Goal: Task Accomplishment & Management: Use online tool/utility

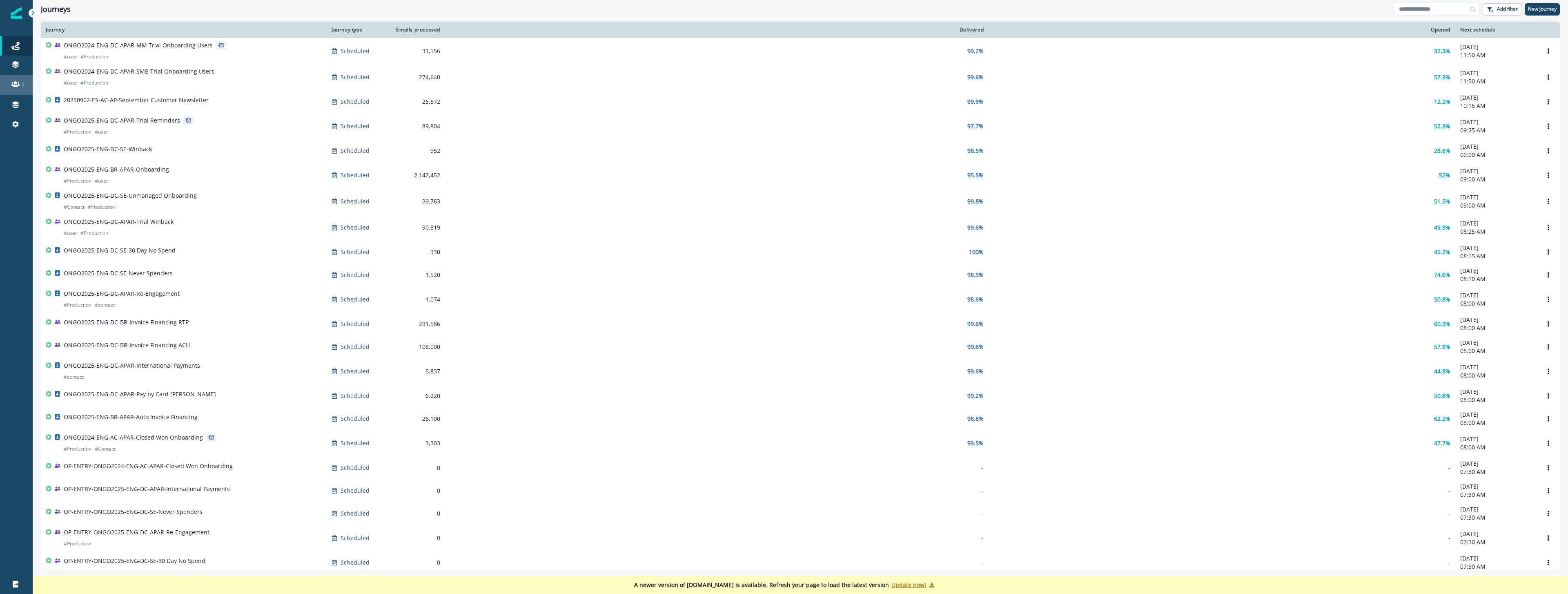
click at [17, 87] on icon at bounding box center [15, 84] width 8 height 8
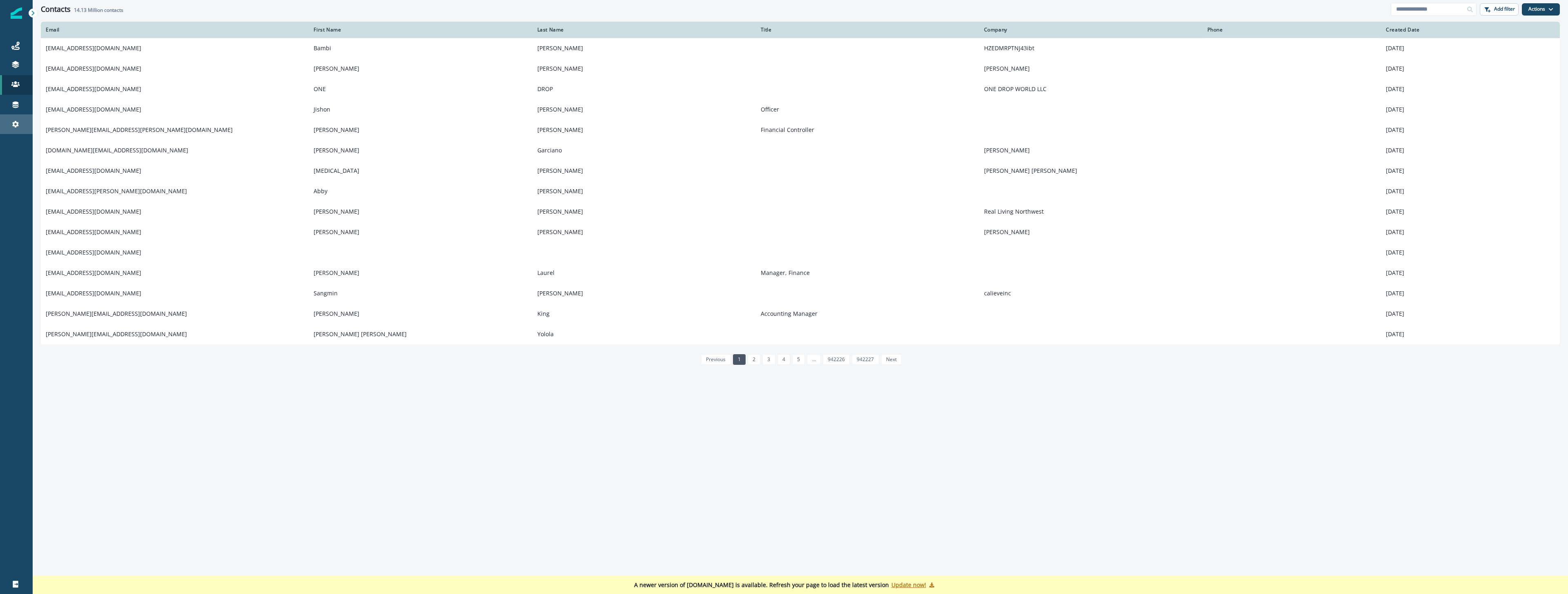
click at [12, 128] on div "Settings" at bounding box center [16, 124] width 26 height 10
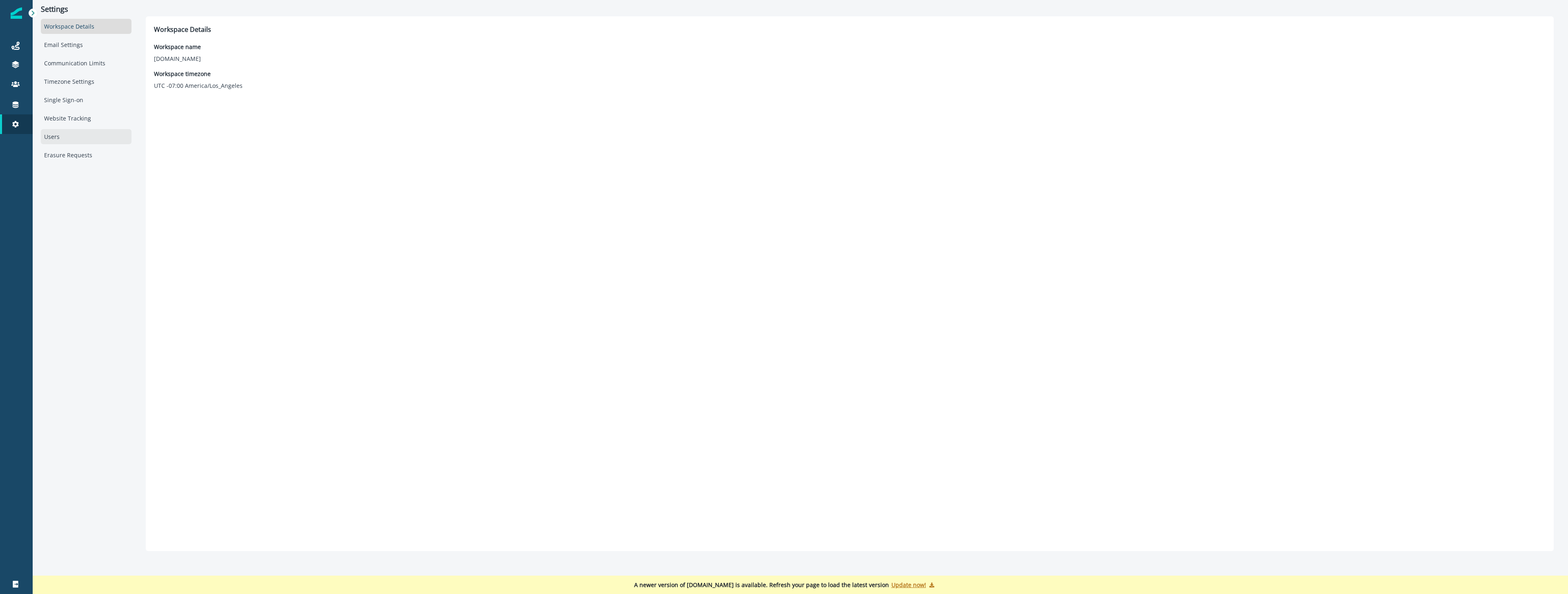
click at [47, 136] on div "Users" at bounding box center [86, 136] width 91 height 15
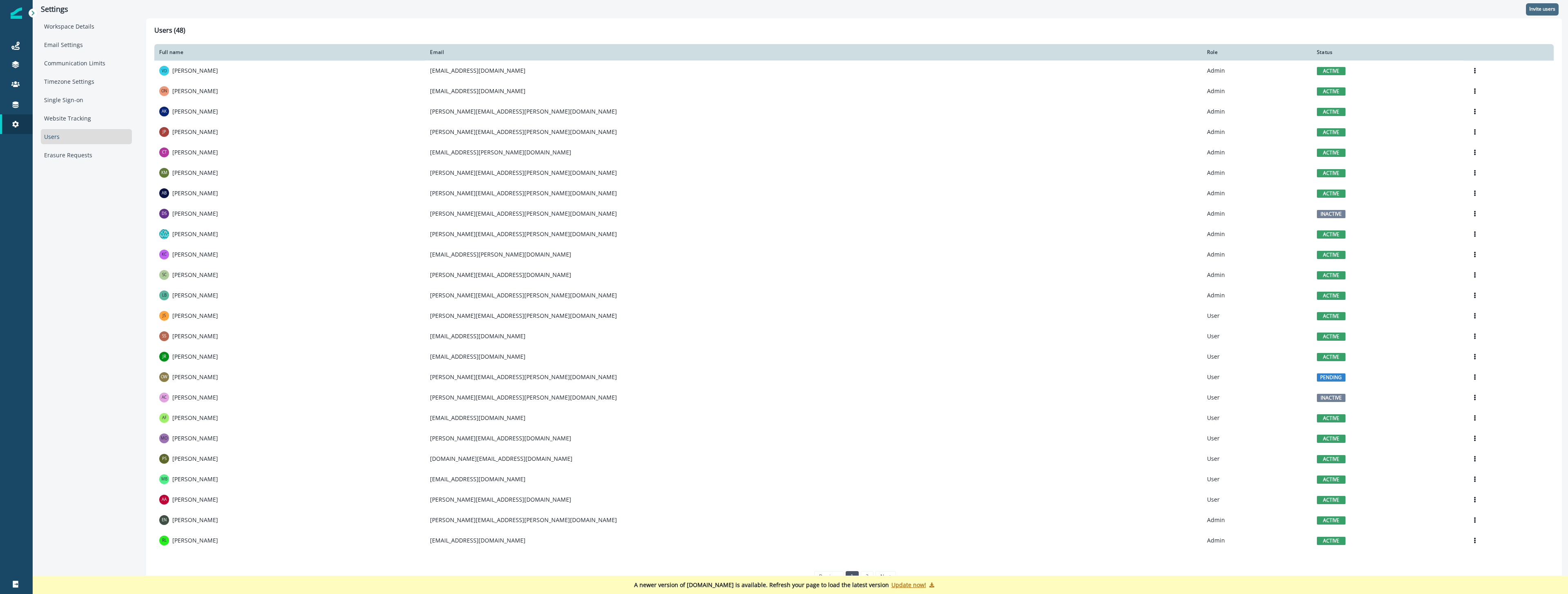
click at [1543, 9] on p "Invite users" at bounding box center [1542, 9] width 26 height 6
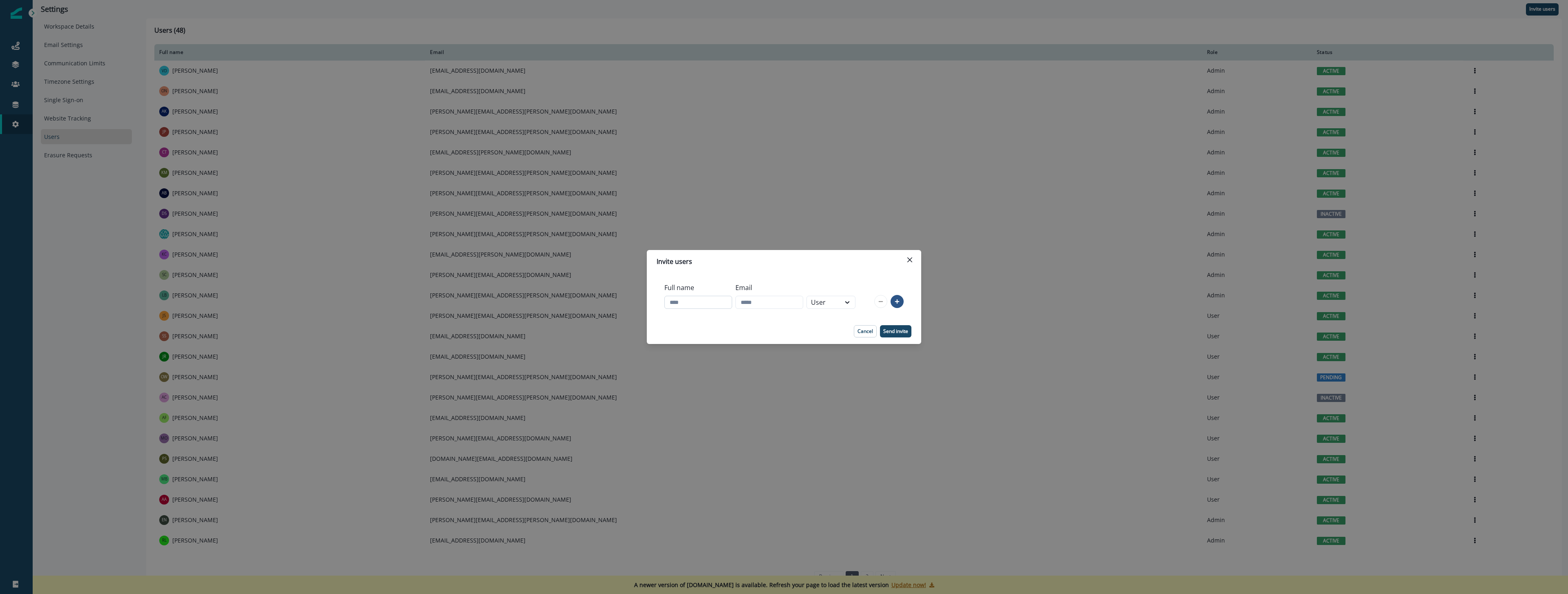
click at [703, 303] on input "Full name" at bounding box center [697, 302] width 67 height 13
type input "*****"
drag, startPoint x: 785, startPoint y: 305, endPoint x: 710, endPoint y: 302, distance: 75.1
click at [710, 302] on div "Full name ***** Email ***** User" at bounding box center [760, 295] width 191 height 33
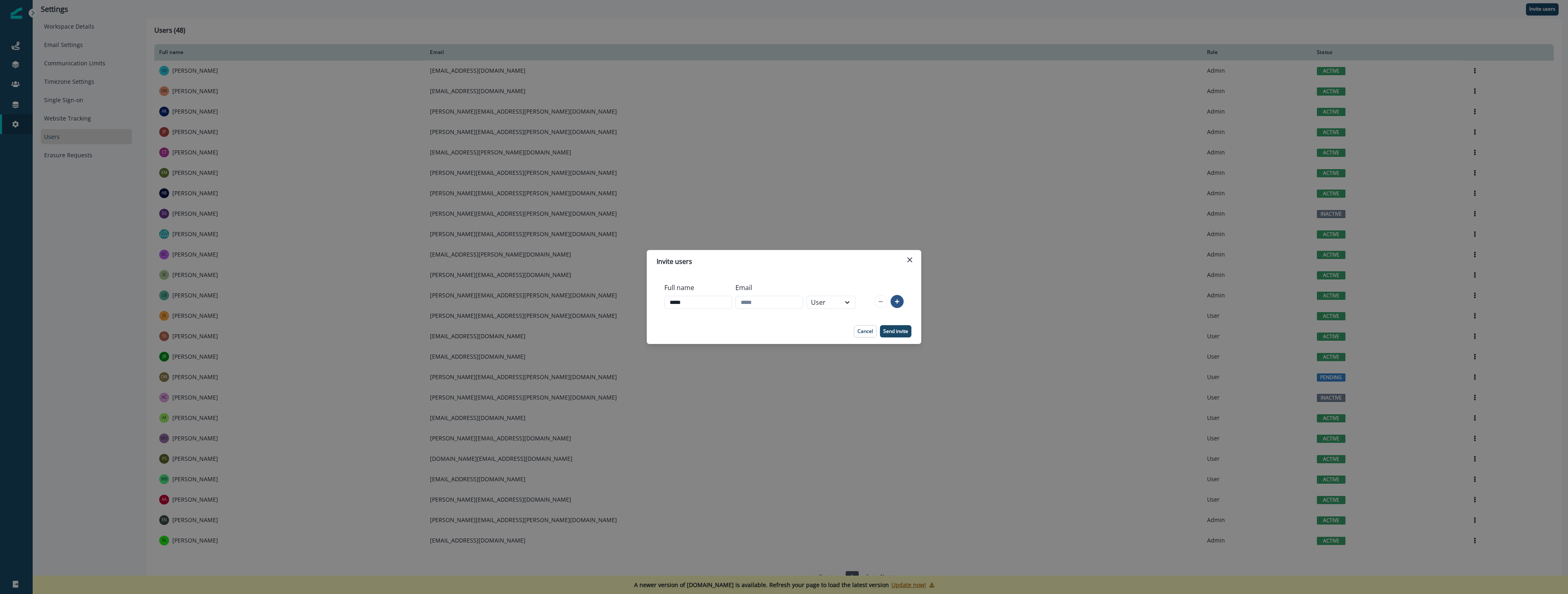
paste input "**********"
type input "**********"
click at [706, 303] on input "*****" at bounding box center [696, 302] width 67 height 13
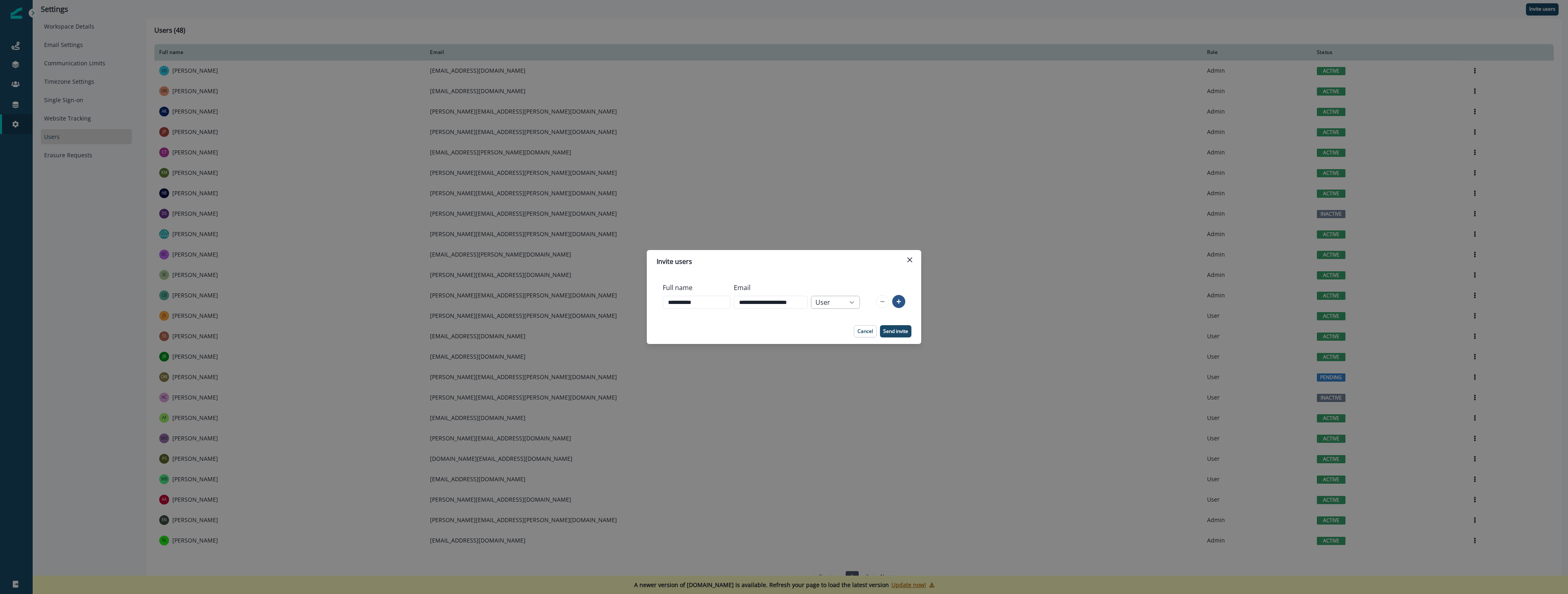
type input "**********"
click at [855, 302] on icon at bounding box center [851, 302] width 7 height 8
click at [899, 332] on p "Send invite" at bounding box center [895, 331] width 25 height 6
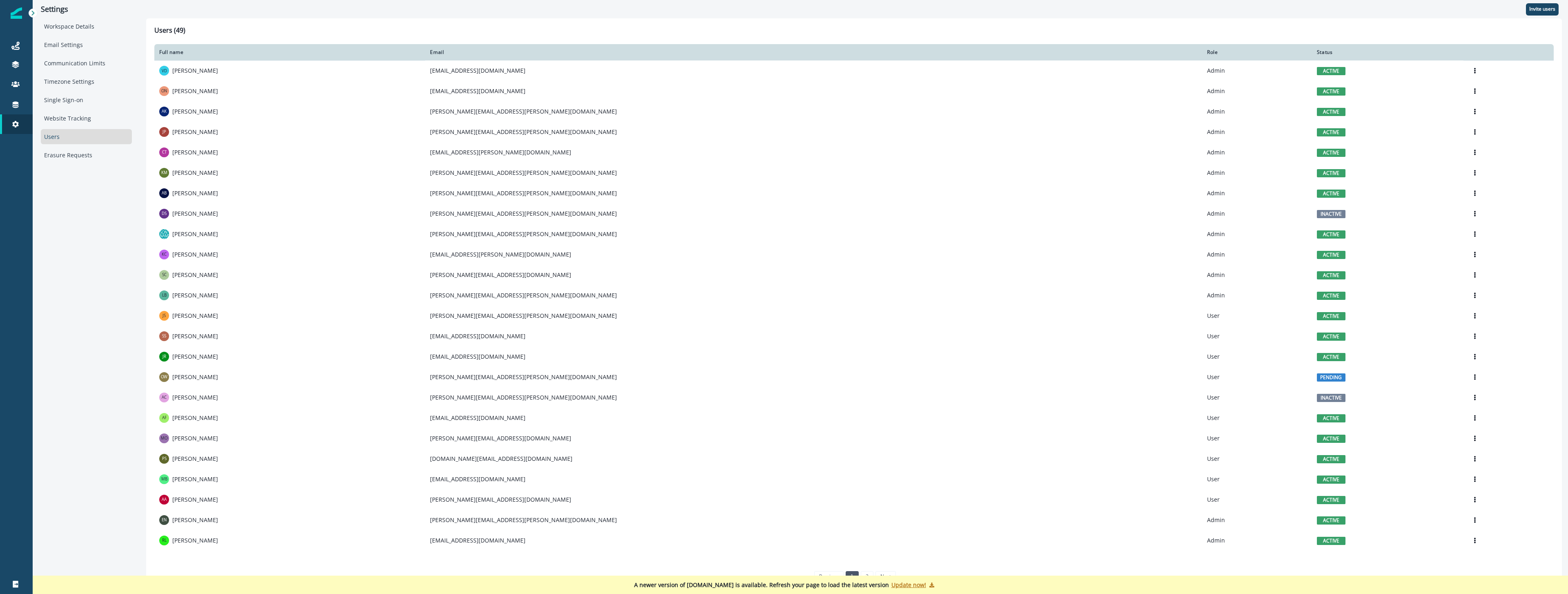
click at [1008, 26] on div "Users (49) Full name Email Role Status VD Vic Davis vic+bill@inflection.io Admi…" at bounding box center [854, 306] width 1416 height 575
click at [1009, 27] on h1 "Users (49)" at bounding box center [854, 32] width 1399 height 11
click at [1006, 31] on h1 "Users (49)" at bounding box center [854, 32] width 1399 height 11
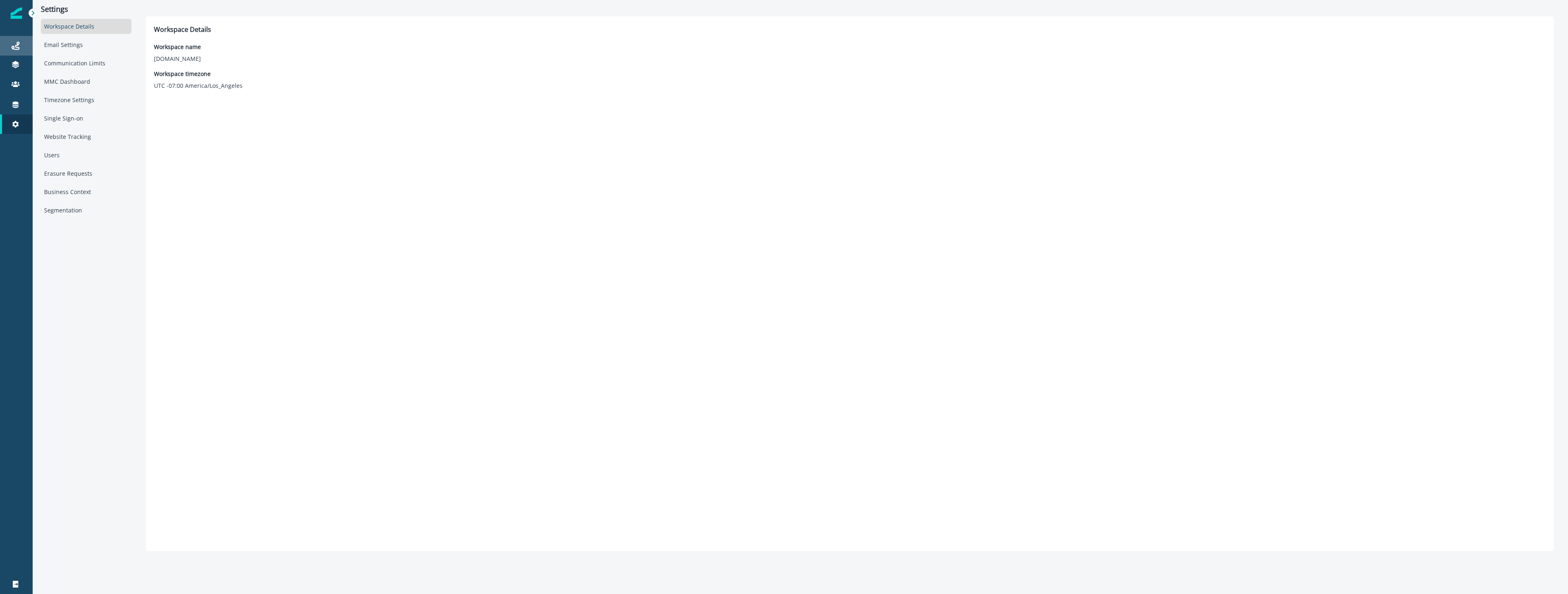
click at [12, 51] on link "Journeys" at bounding box center [16, 45] width 33 height 19
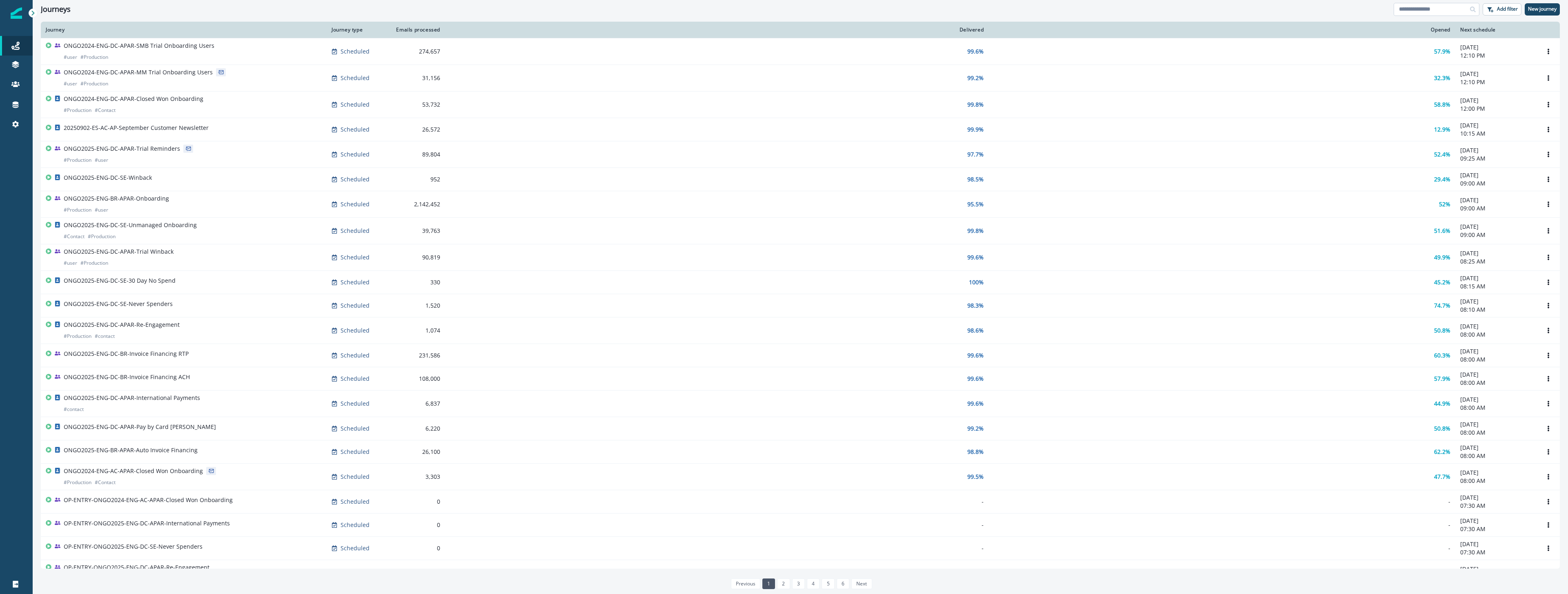
click at [1410, 15] on input at bounding box center [1436, 9] width 86 height 13
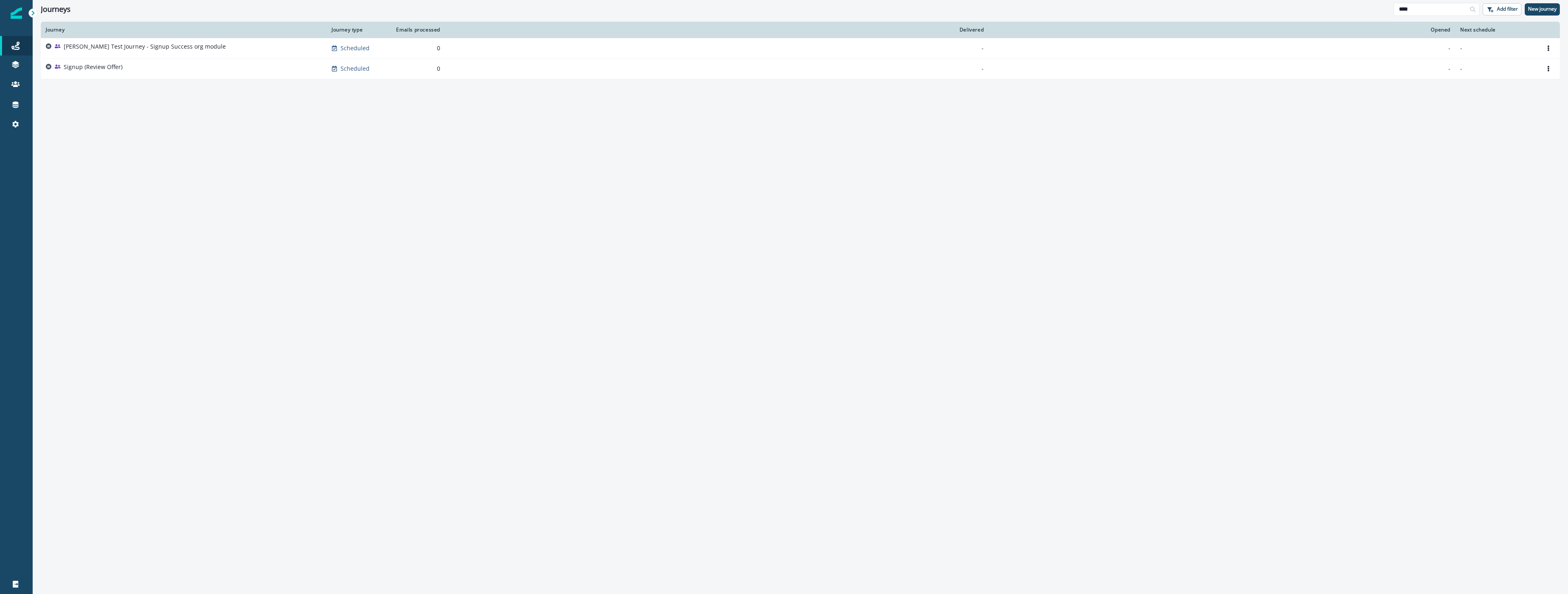
drag, startPoint x: 1361, startPoint y: 9, endPoint x: 1333, endPoint y: 7, distance: 28.1
click at [1334, 8] on div "Journeys **** Add filter New journey" at bounding box center [800, 9] width 1535 height 19
type input "**********"
click at [86, 69] on p "Test Application Emails" at bounding box center [95, 67] width 63 height 8
click at [98, 45] on p "S&E Application" at bounding box center [85, 47] width 43 height 8
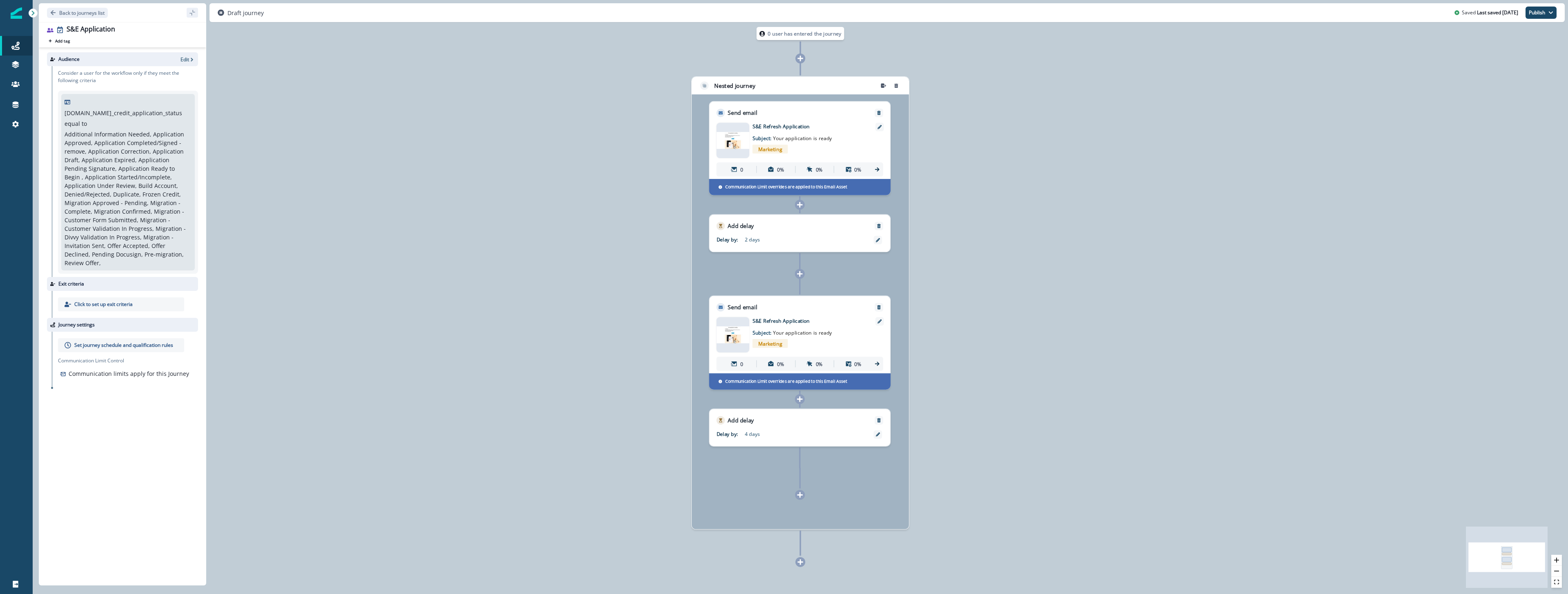
click at [1078, 295] on div "0 user has entered the journey Nested journey Send email Email asset changed, j…" at bounding box center [800, 297] width 1535 height 594
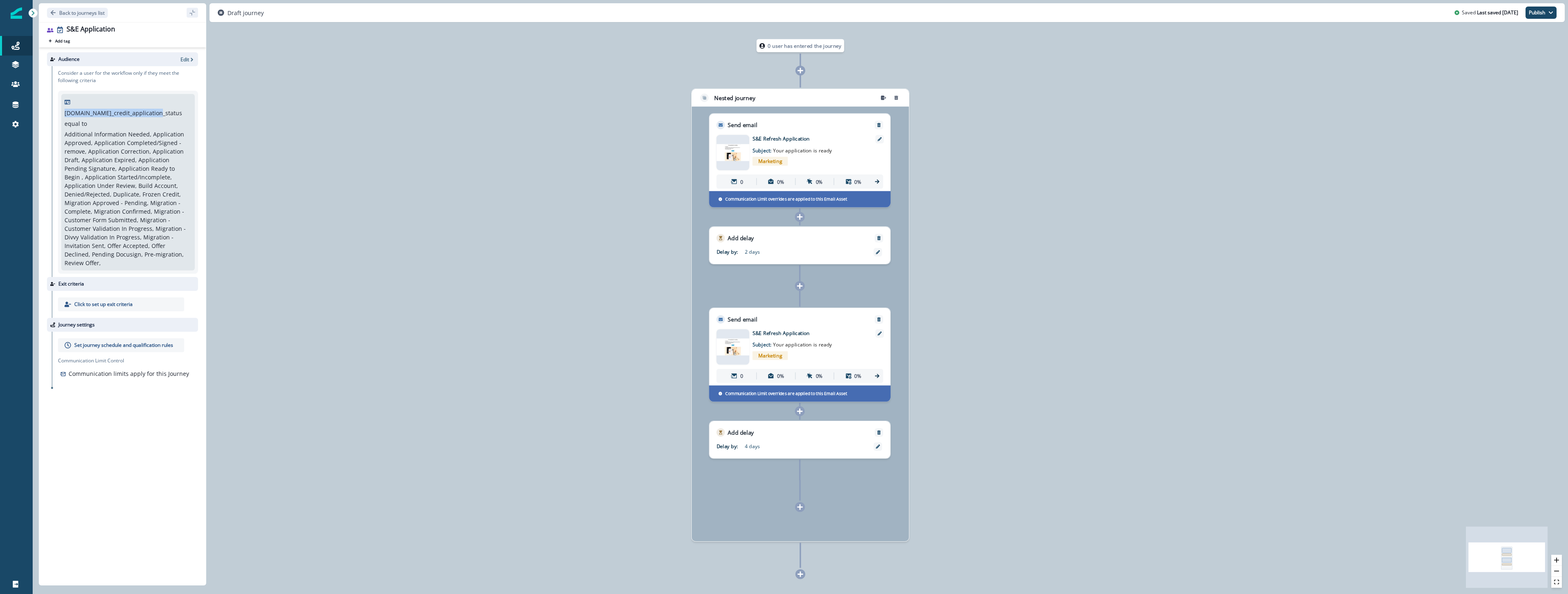
drag, startPoint x: 73, startPoint y: 102, endPoint x: 158, endPoint y: 102, distance: 85.0
click at [158, 109] on div "[DOMAIN_NAME]_credit_application_status equal to Additional Information Needed,…" at bounding box center [128, 188] width 127 height 158
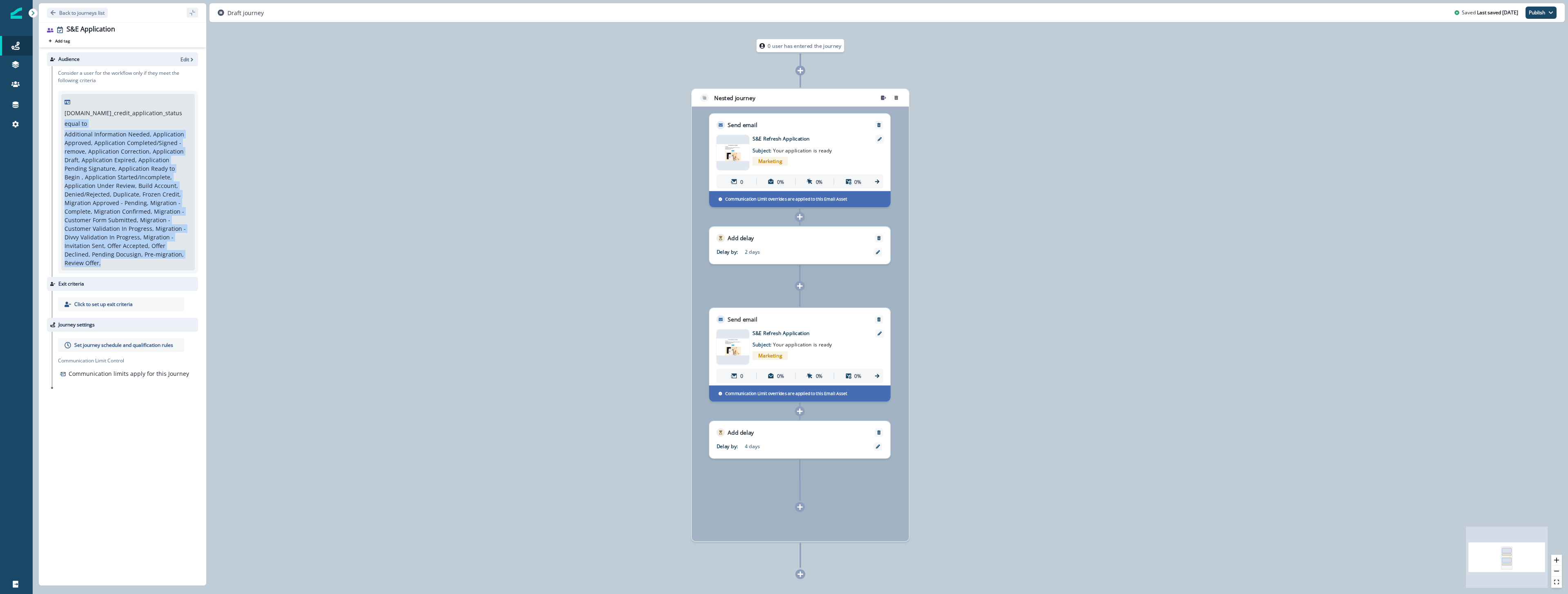
drag, startPoint x: 162, startPoint y: 101, endPoint x: 169, endPoint y: 242, distance: 141.2
click at [169, 242] on div "[DOMAIN_NAME]_credit_application_status equal to Additional Information Needed,…" at bounding box center [128, 188] width 127 height 158
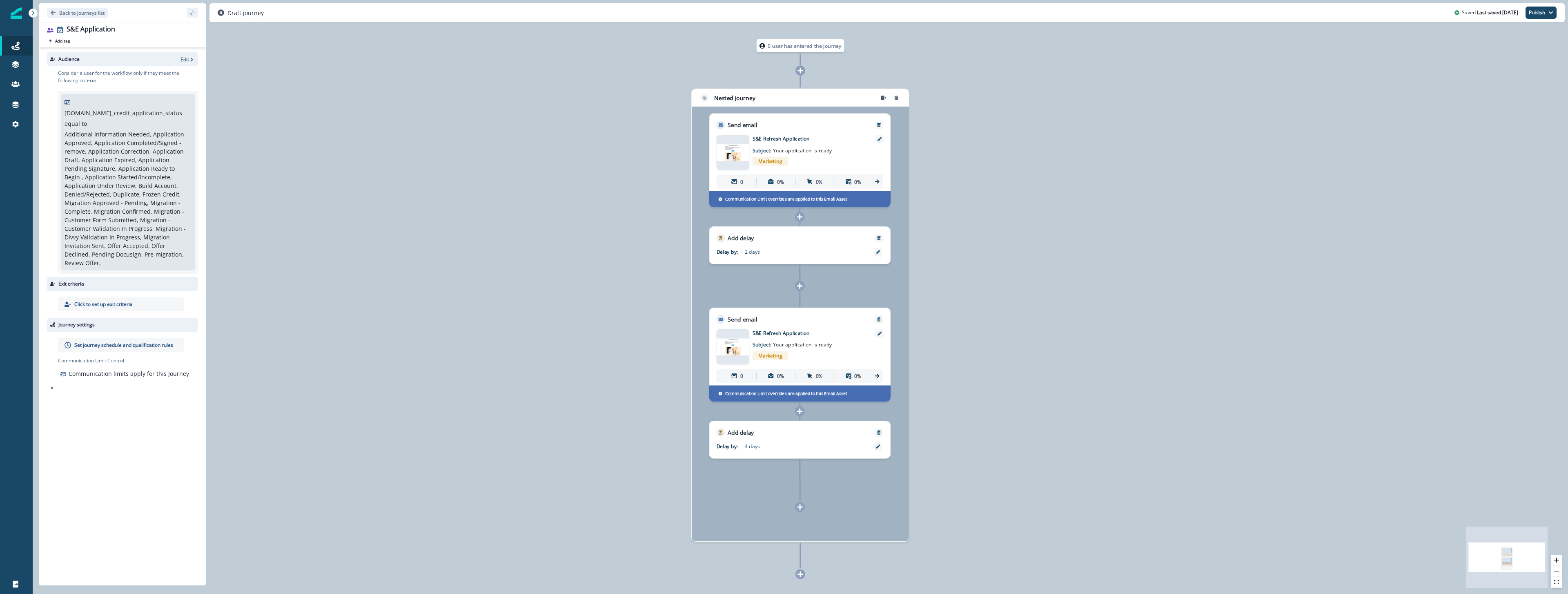
click at [164, 220] on p "Additional Information Needed, Application Approved, Application Completed/Sign…" at bounding box center [127, 198] width 125 height 137
click at [800, 70] on icon at bounding box center [800, 70] width 6 height 6
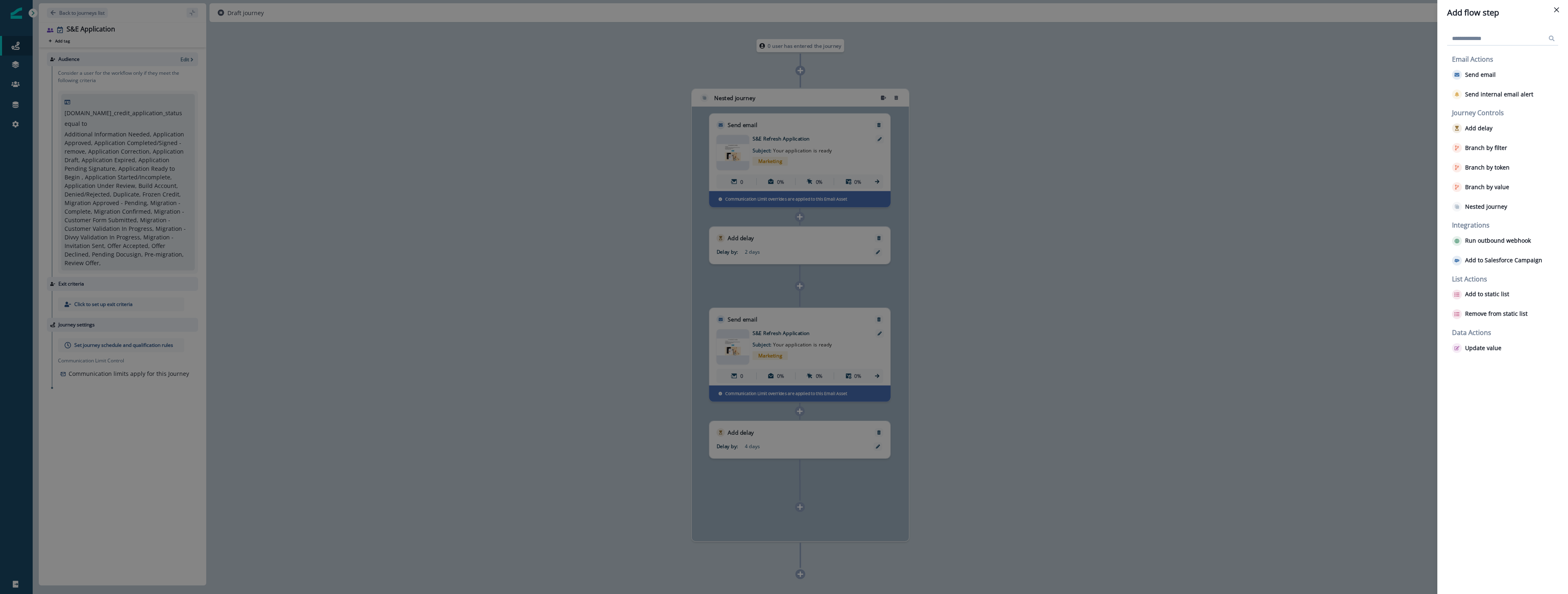
click at [1078, 227] on div "Add flow step Email Actions Send email Send internal email alert Journey Contro…" at bounding box center [784, 297] width 1568 height 594
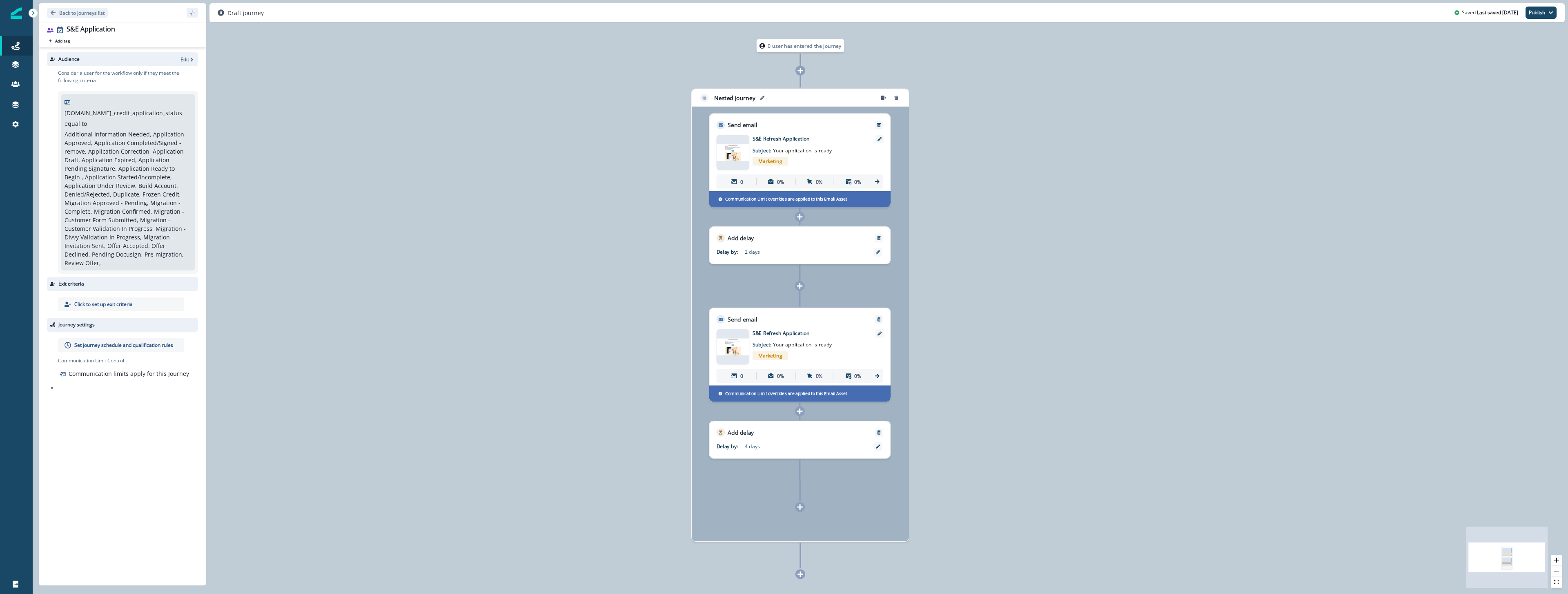
click at [815, 100] on div "Nested journey" at bounding box center [780, 98] width 162 height 11
click at [883, 97] on icon "remove-group" at bounding box center [883, 98] width 5 height 5
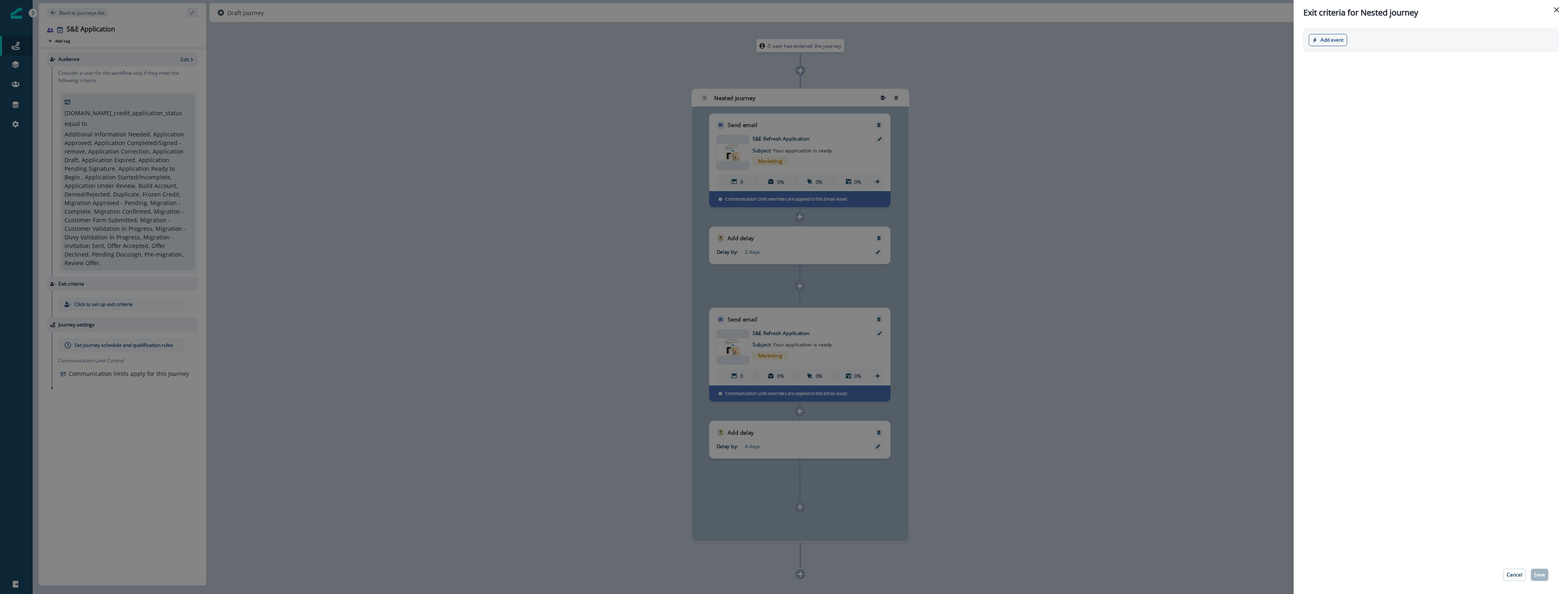
click at [1076, 316] on div "Exit criteria for Nested journey Add event Product event Marketing event Cancel…" at bounding box center [784, 297] width 1568 height 594
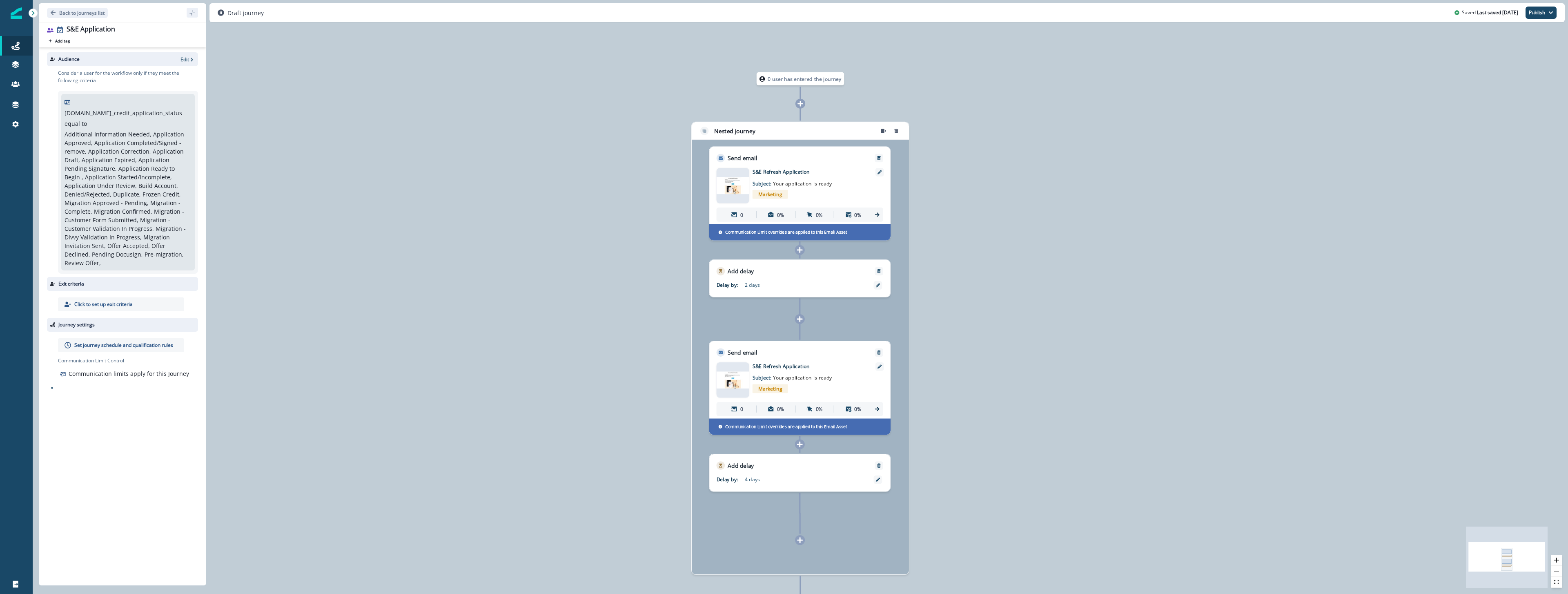
click at [19, 13] on img at bounding box center [16, 13] width 11 height 11
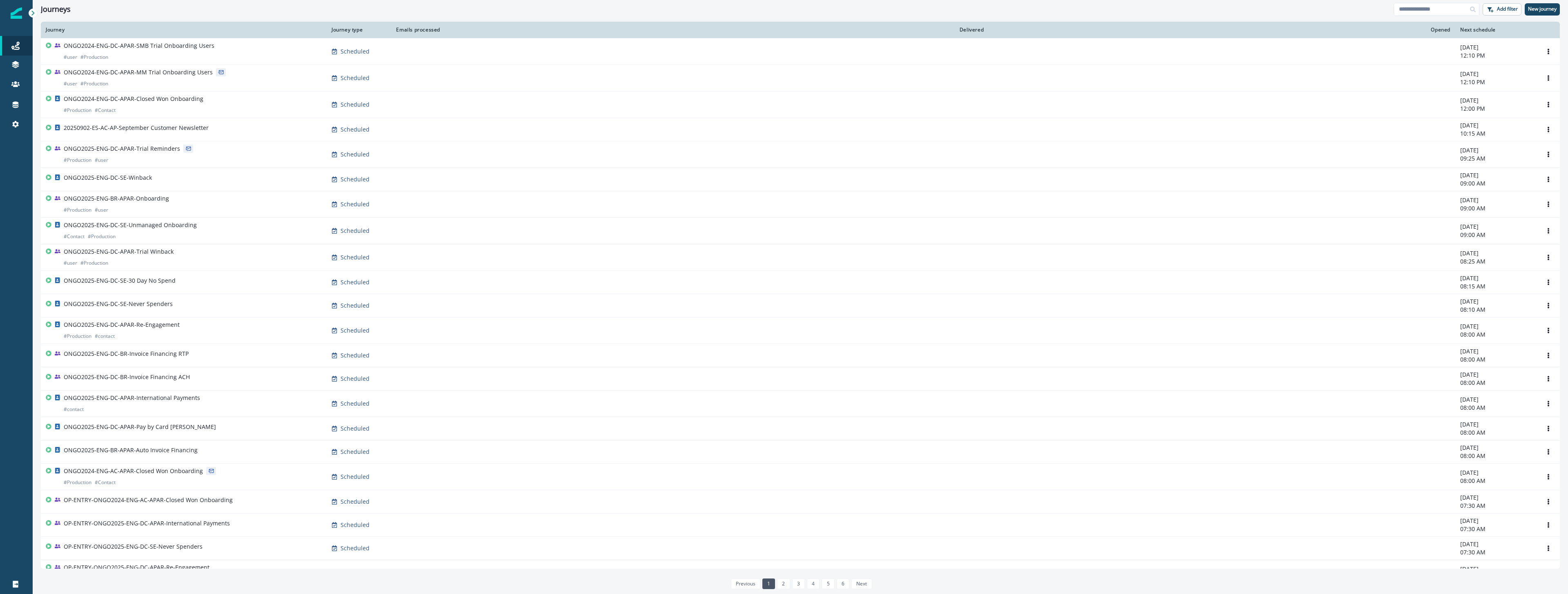
click at [35, 14] on icon at bounding box center [33, 13] width 6 height 6
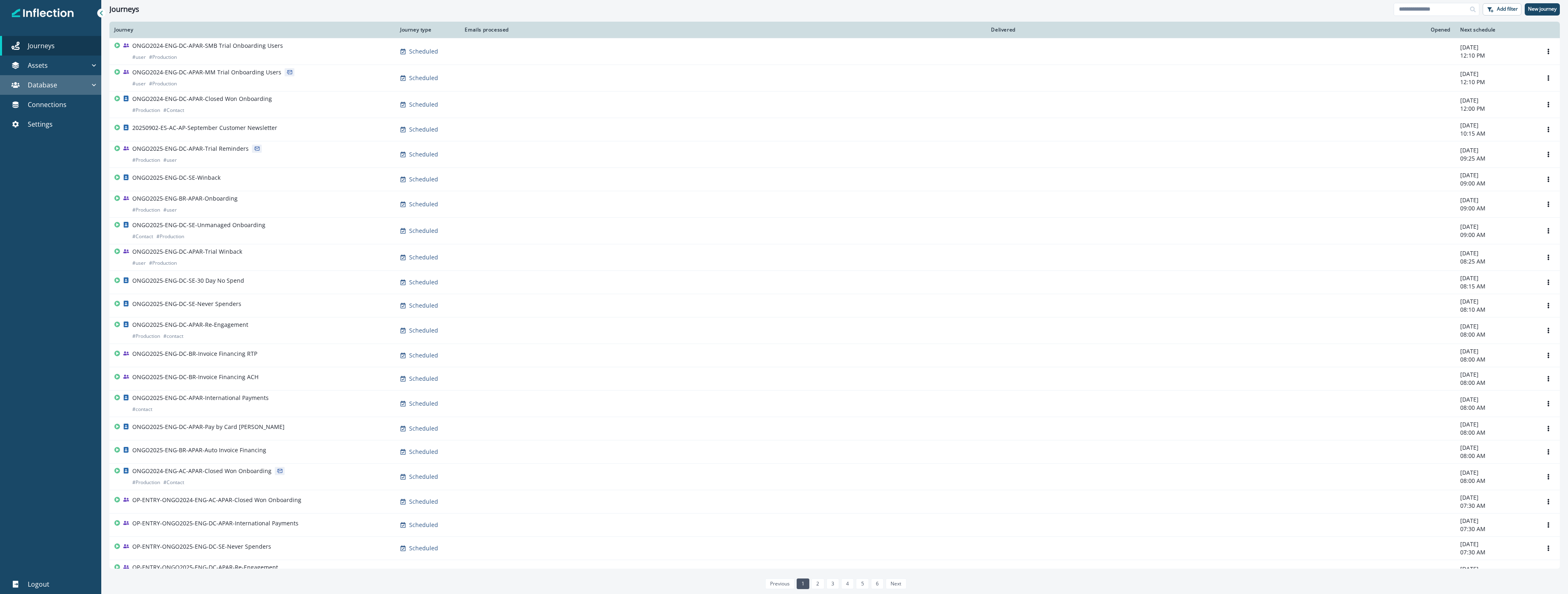
click at [80, 81] on div "Database" at bounding box center [47, 85] width 87 height 10
click at [82, 66] on div "Assets" at bounding box center [47, 65] width 87 height 10
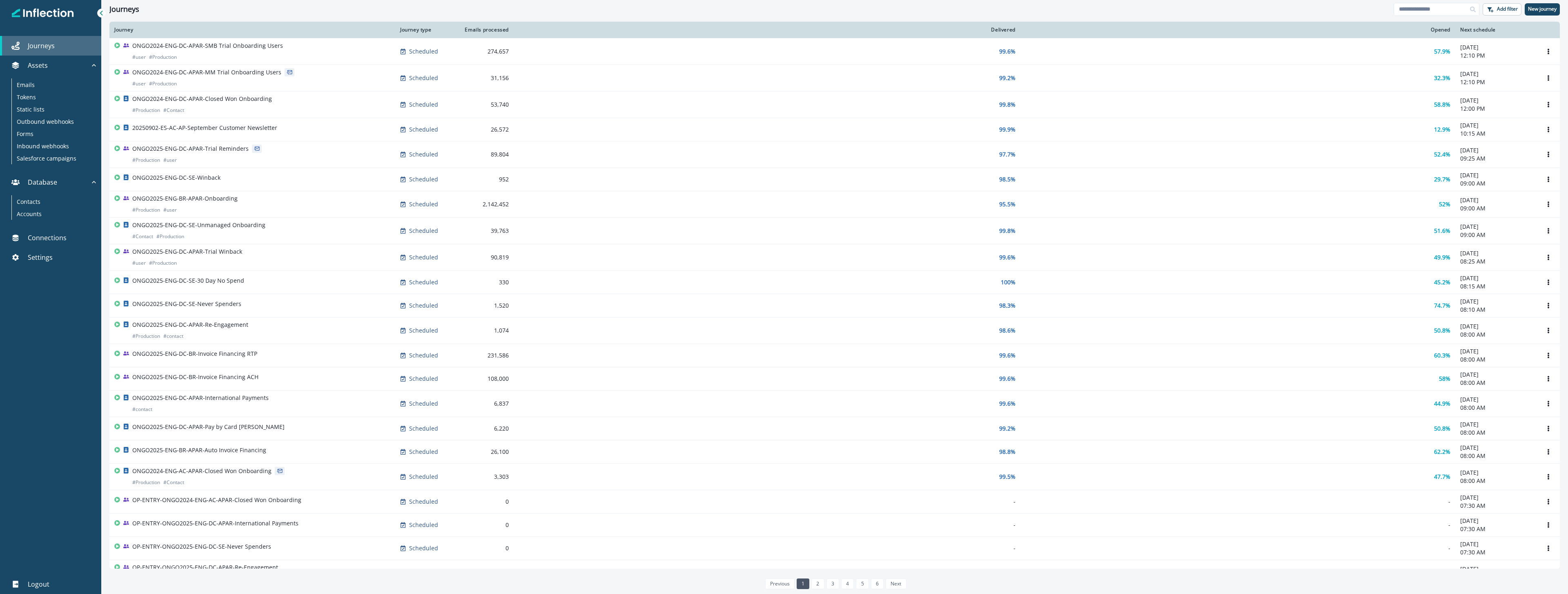
click at [80, 51] on link "Journeys" at bounding box center [51, 45] width 102 height 19
click at [23, 86] on p "Emails" at bounding box center [25, 84] width 18 height 9
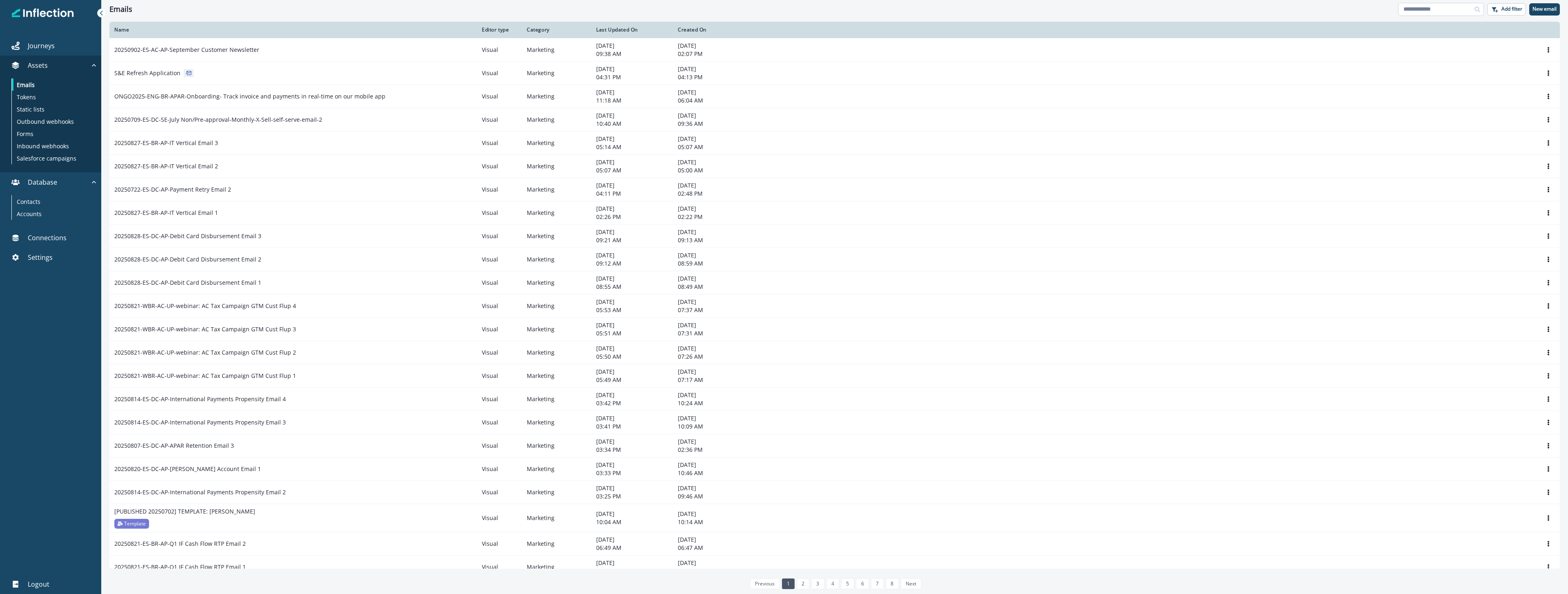
click at [1436, 13] on input at bounding box center [1441, 9] width 86 height 13
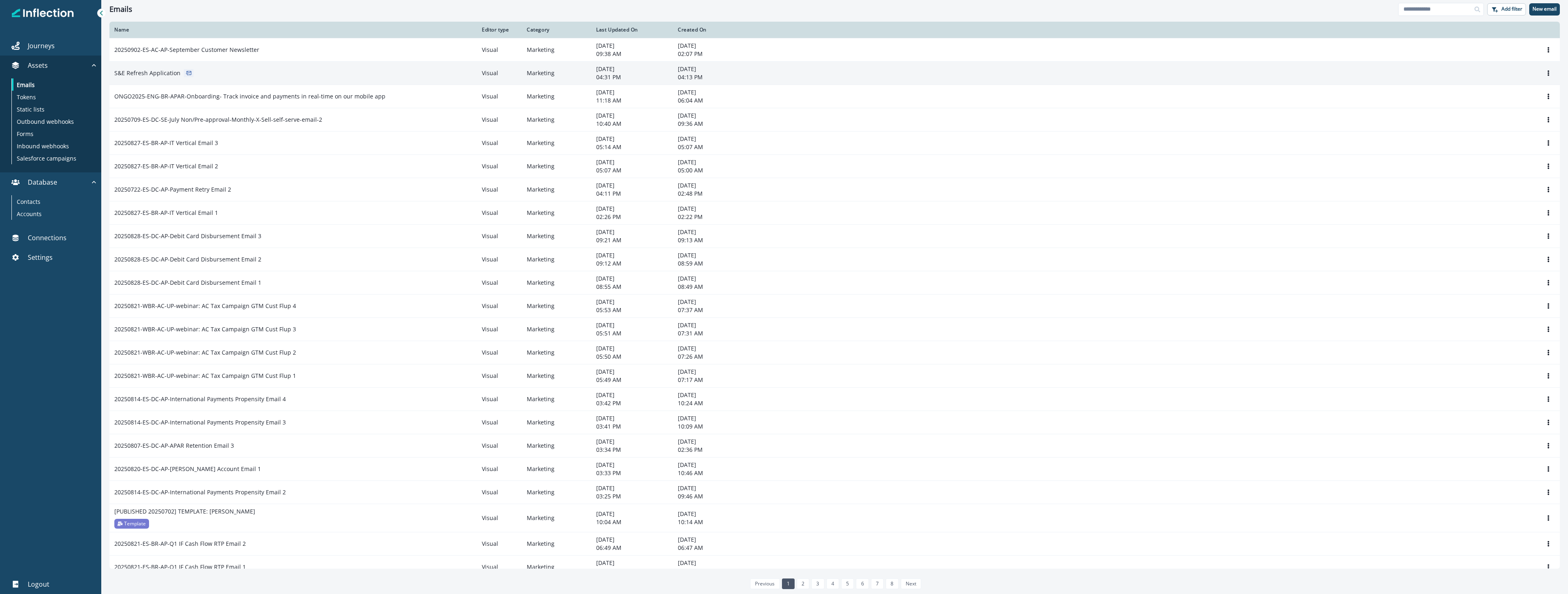
click at [146, 75] on p "S&E Refresh Application" at bounding box center [147, 73] width 66 height 8
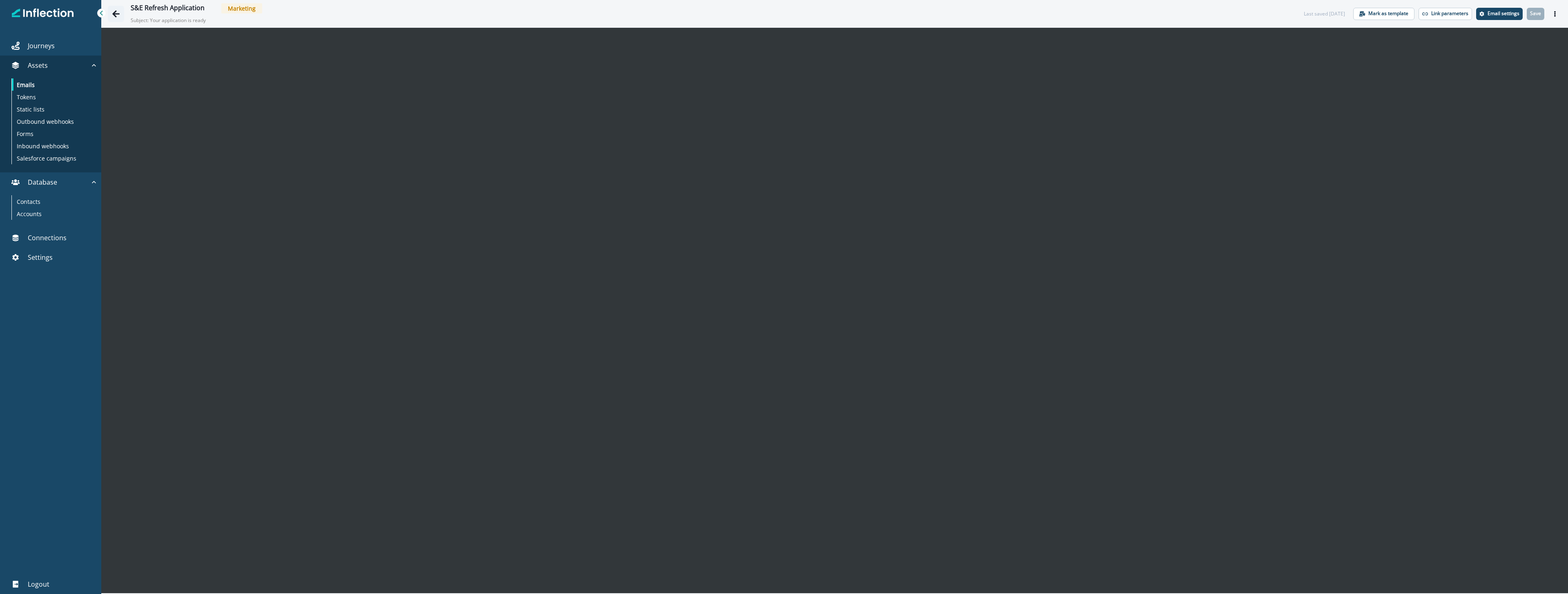
click at [114, 15] on icon "Go back" at bounding box center [116, 14] width 8 height 8
click at [43, 47] on p "Journeys" at bounding box center [41, 45] width 27 height 10
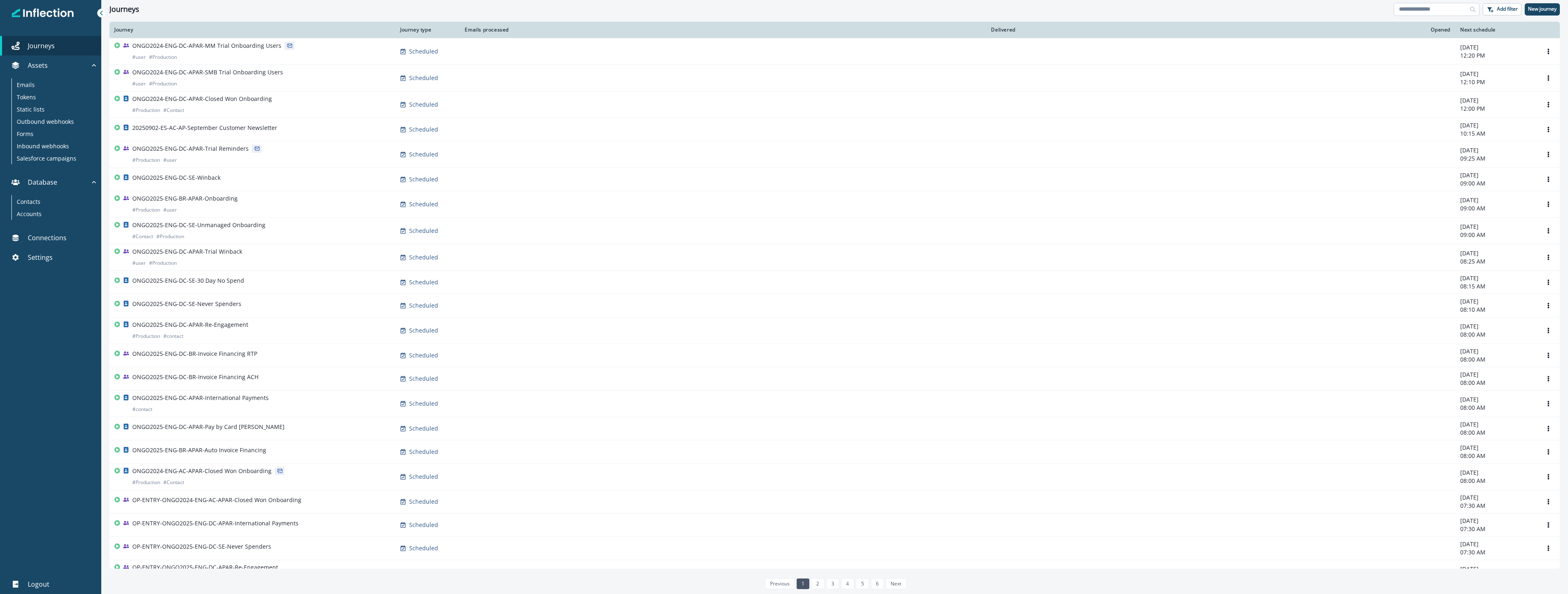
click at [1410, 10] on input at bounding box center [1436, 9] width 86 height 13
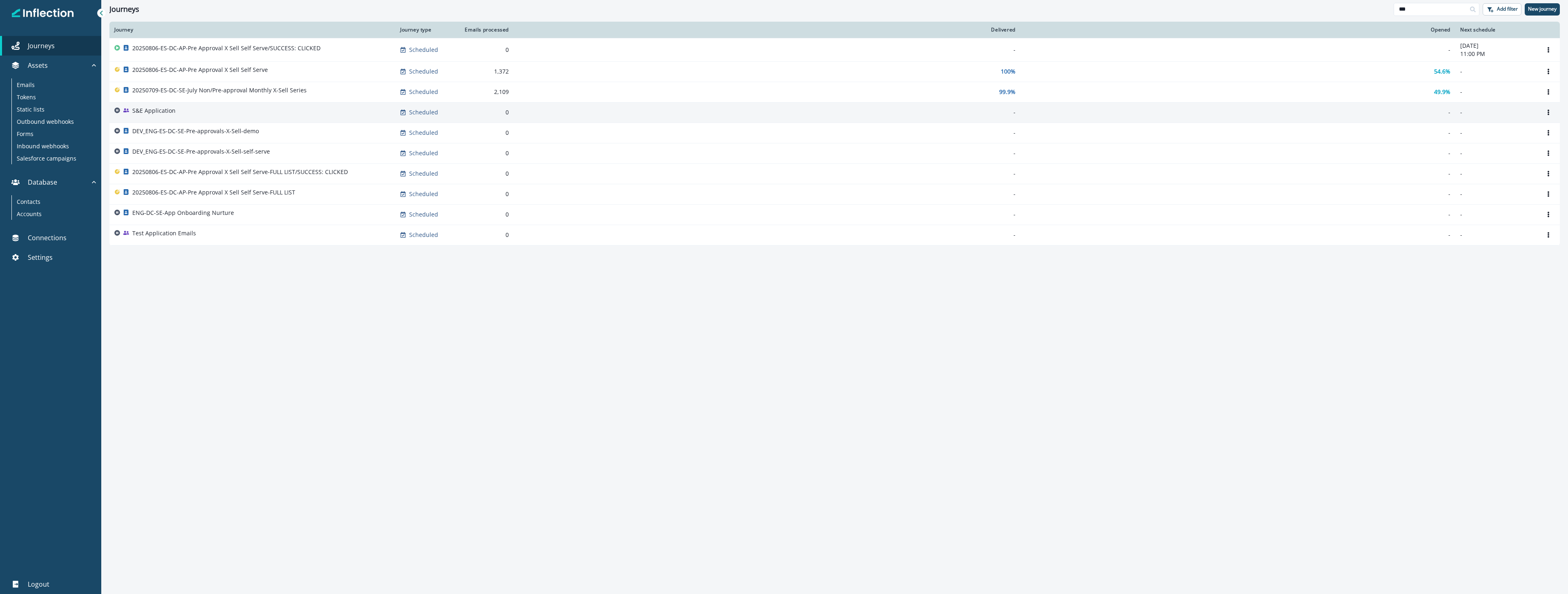
type input "***"
click at [159, 113] on p "S&E Application" at bounding box center [154, 111] width 43 height 8
